Goal: Information Seeking & Learning: Understand process/instructions

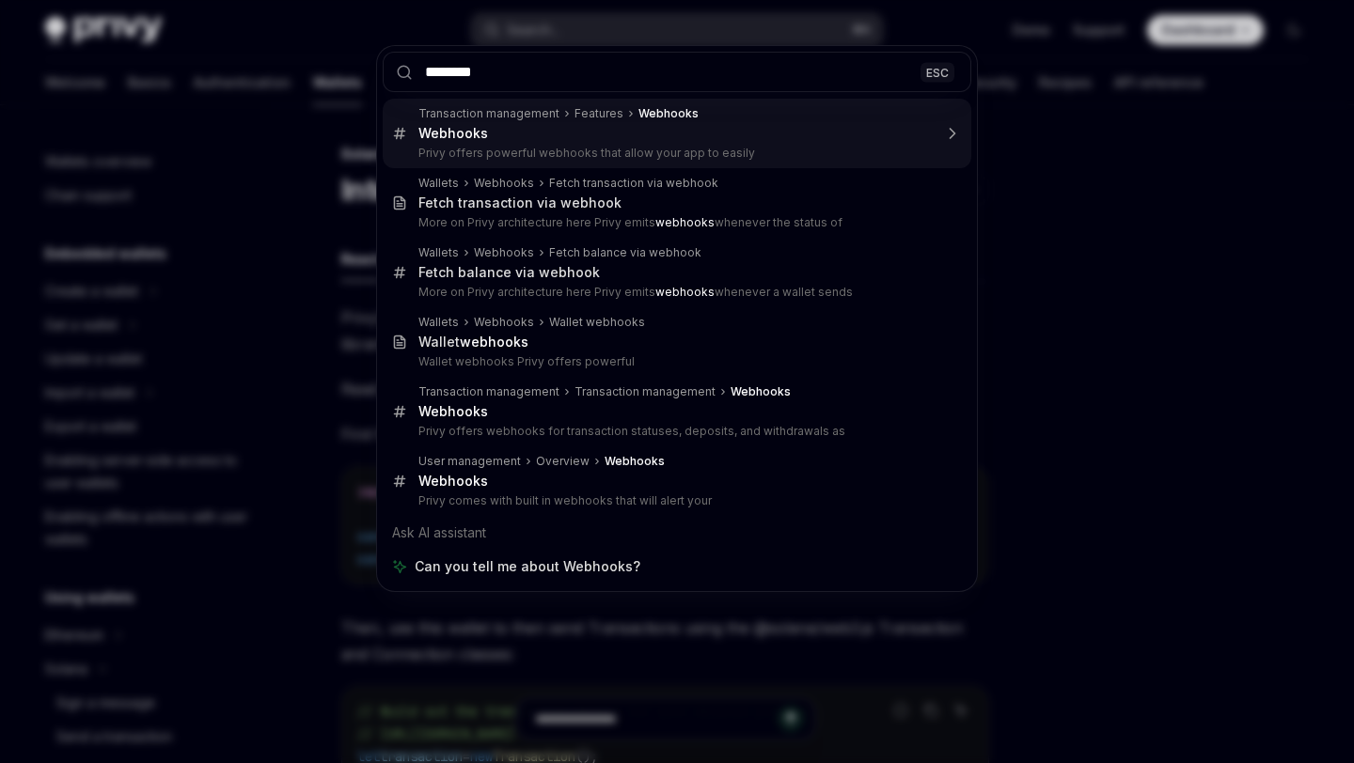
click at [572, 77] on input "********" at bounding box center [677, 72] width 588 height 40
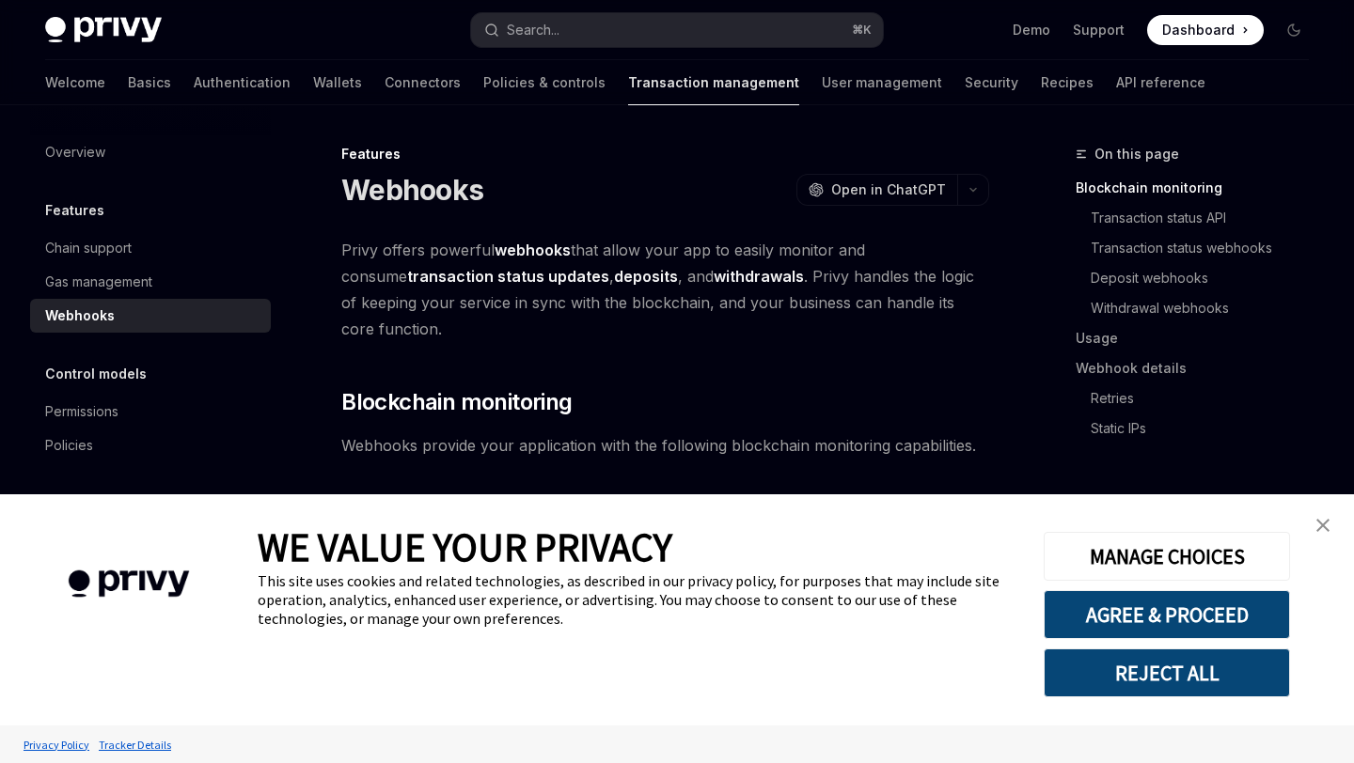
click at [1324, 519] on img "close banner" at bounding box center [1322, 525] width 13 height 13
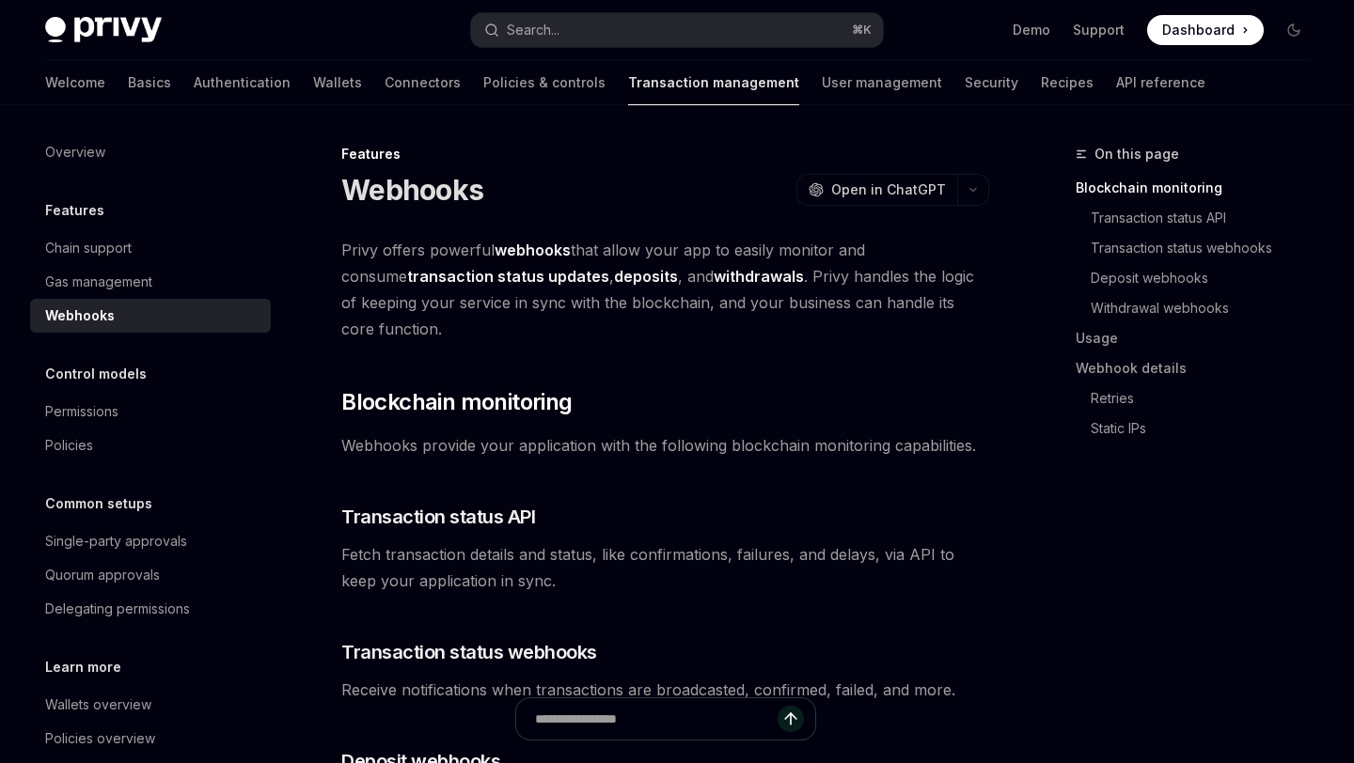
click at [452, 273] on strong "transaction status updates" at bounding box center [508, 276] width 202 height 19
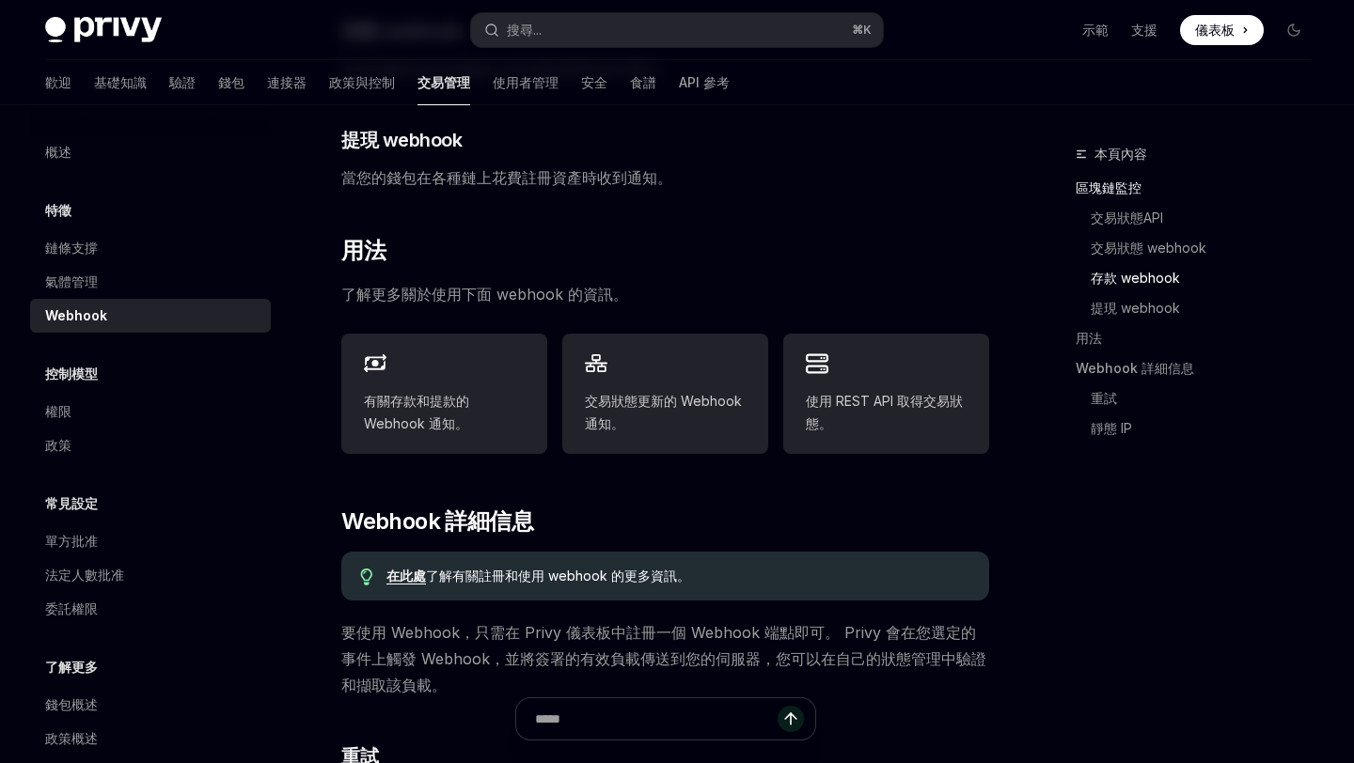
scroll to position [646, 0]
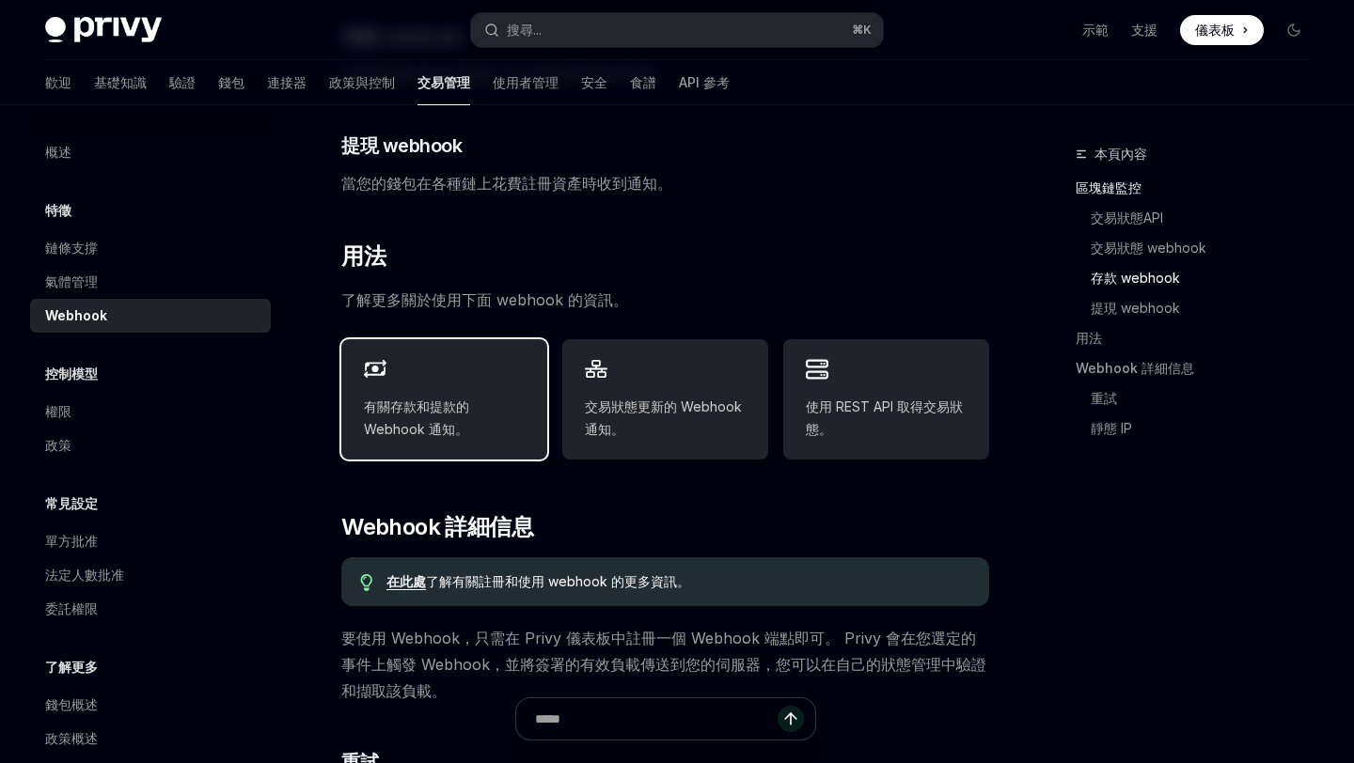
click at [466, 410] on font "有關存款和提款的 Webhook 通知。" at bounding box center [416, 418] width 105 height 39
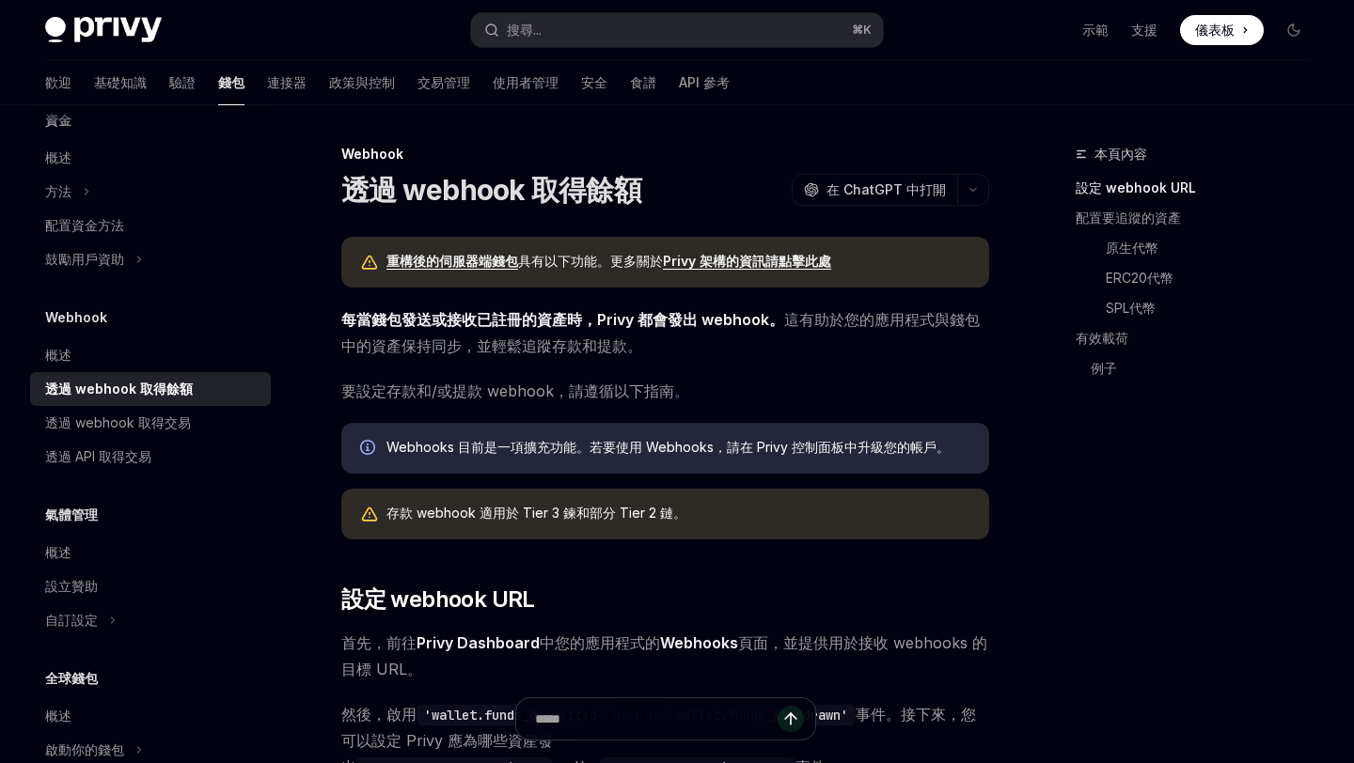
type textarea "*"
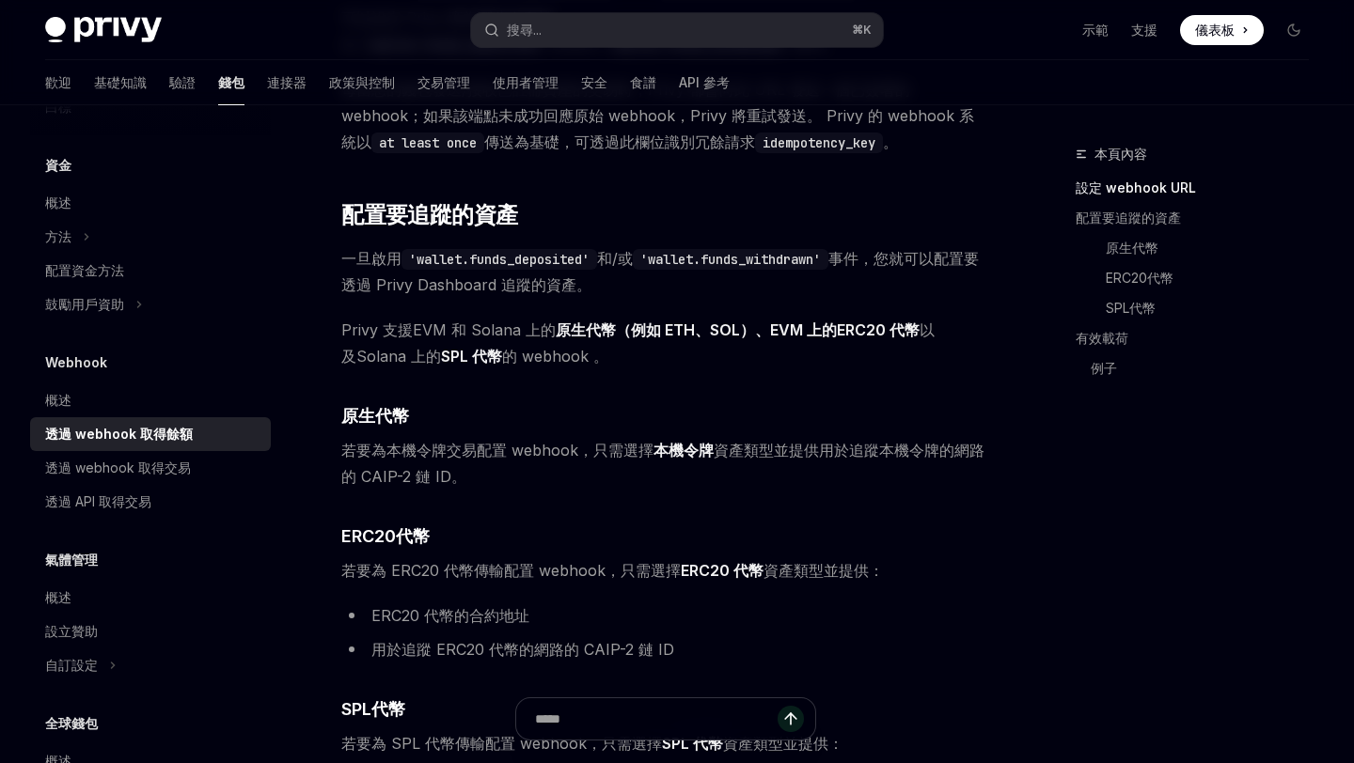
scroll to position [556, 0]
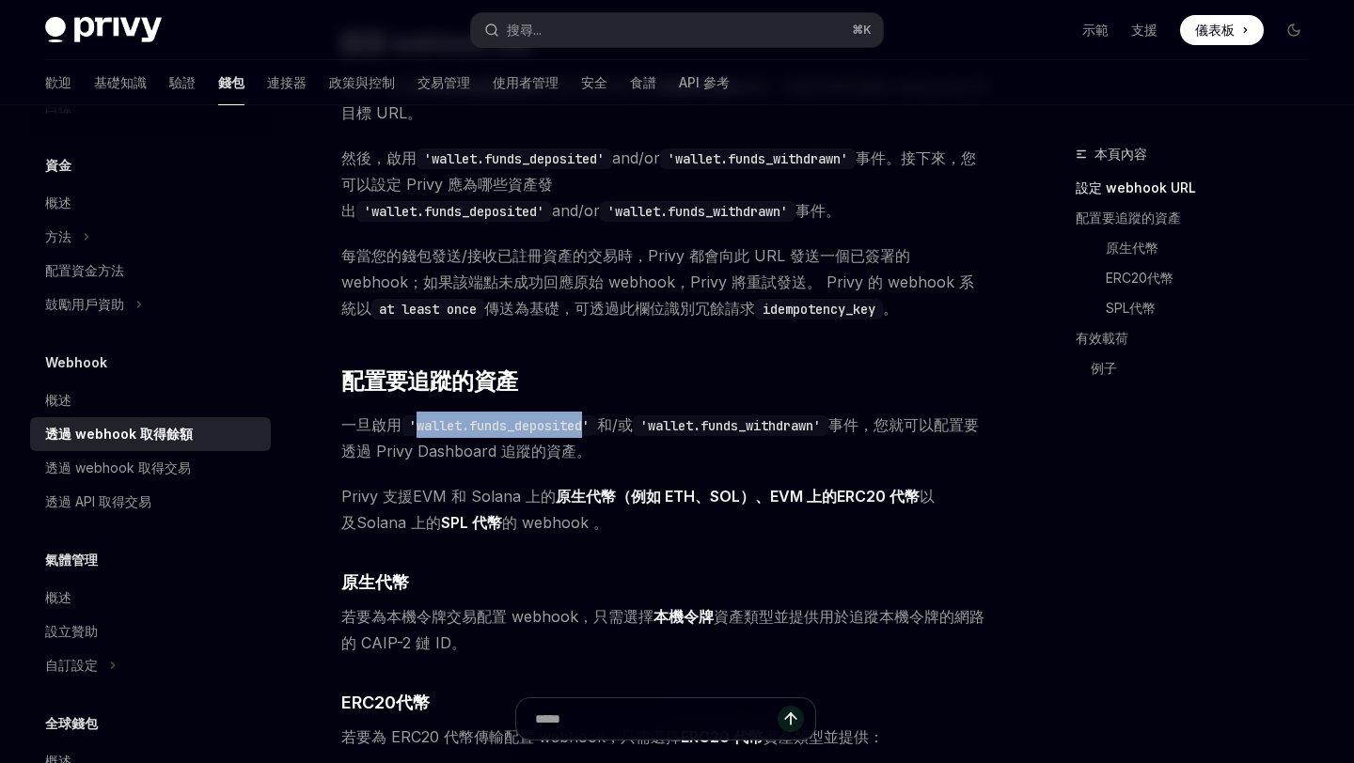
drag, startPoint x: 415, startPoint y: 425, endPoint x: 593, endPoint y: 423, distance: 177.7
click at [593, 424] on code "'wallet.funds_deposited'" at bounding box center [499, 425] width 196 height 21
copy code "wallet.funds_deposited"
click at [790, 412] on span "一旦啟用 'wallet.funds_deposited' 和/或 'wallet.funds_withdrawn' 事件，您就可以配置要透過 Privy D…" at bounding box center [665, 438] width 648 height 53
click at [790, 418] on code "'wallet.funds_withdrawn'" at bounding box center [731, 425] width 196 height 21
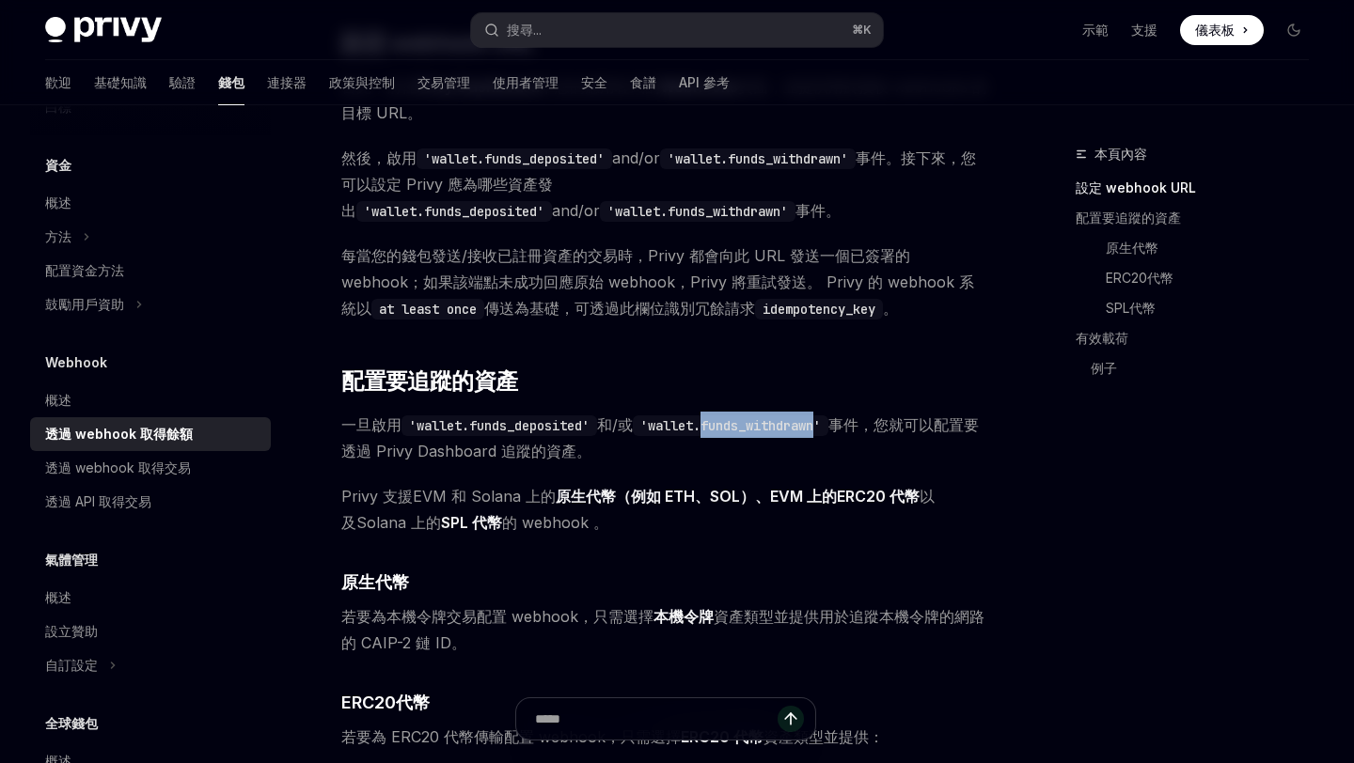
click at [790, 418] on code "'wallet.funds_withdrawn'" at bounding box center [731, 425] width 196 height 21
drag, startPoint x: 658, startPoint y: 427, endPoint x: 830, endPoint y: 426, distance: 172.0
click at [828, 427] on code "'wallet.funds_withdrawn'" at bounding box center [731, 425] width 196 height 21
copy code "wallet.funds_withdrawn"
click at [828, 426] on code "'wallet.funds_withdrawn'" at bounding box center [731, 425] width 196 height 21
